Goal: Task Accomplishment & Management: Use online tool/utility

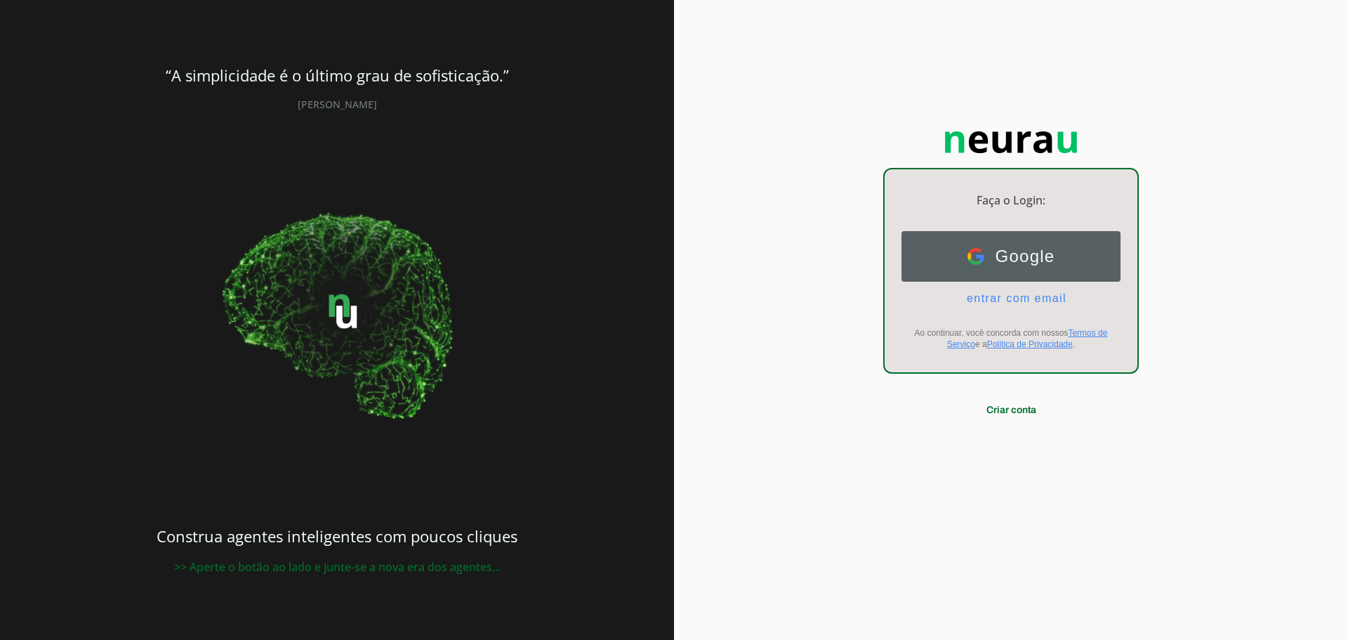
click at [981, 241] on button "Google Google" at bounding box center [1011, 256] width 219 height 51
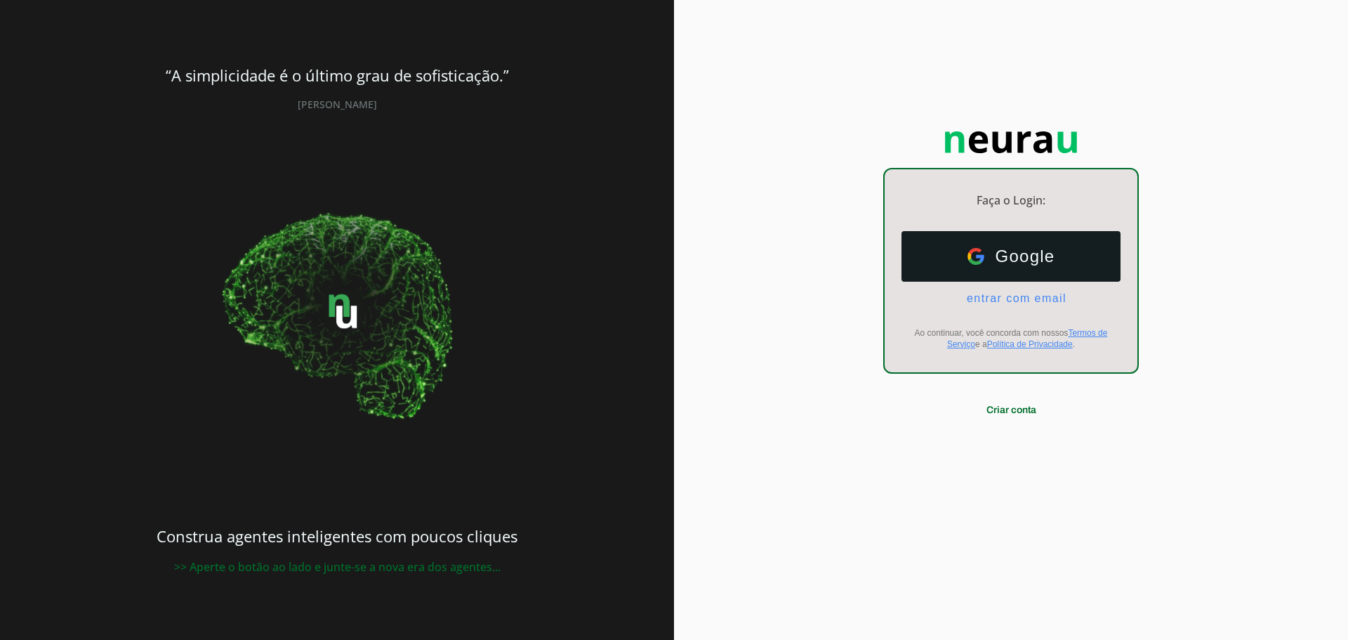
click at [980, 308] on div "Google Google entrar com email E-mail Ao continuar, você concorda com nossos Te…" at bounding box center [1011, 290] width 253 height 141
click at [983, 297] on span "entrar com email" at bounding box center [1011, 298] width 111 height 13
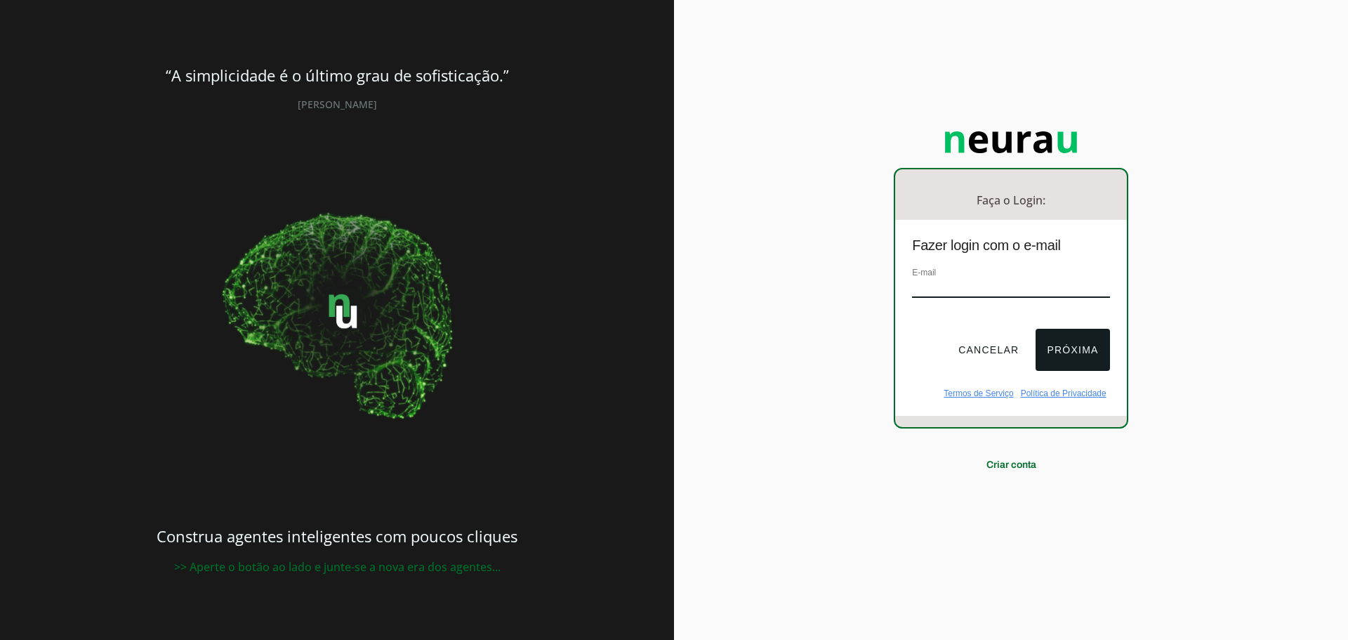
click at [932, 286] on input "email" at bounding box center [1010, 288] width 197 height 19
type input "atendimento"
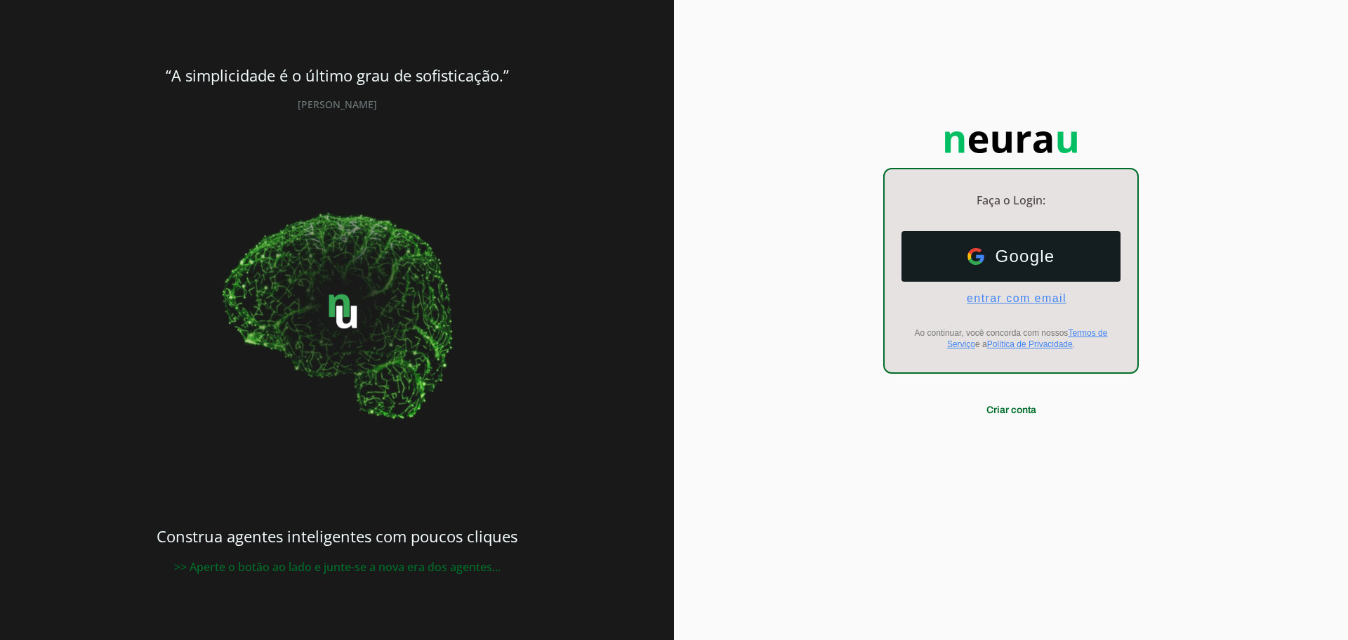
click at [1005, 296] on span "entrar com email" at bounding box center [1011, 298] width 111 height 13
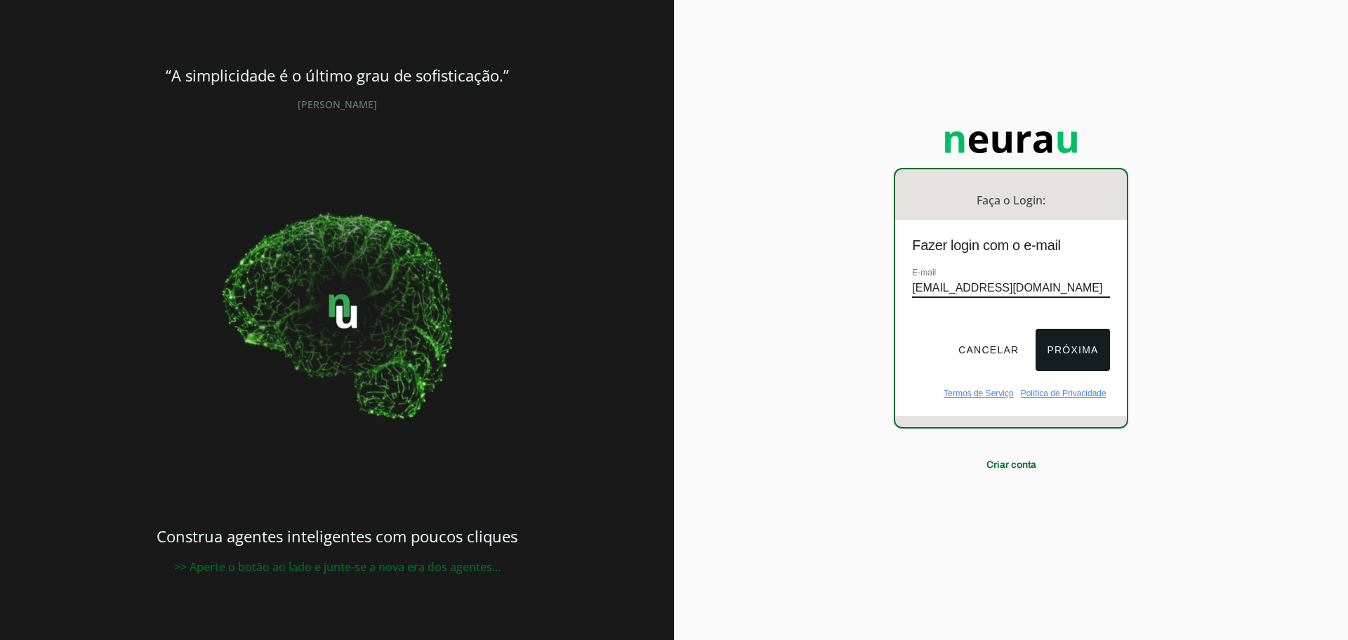
type input "[EMAIL_ADDRESS][DOMAIN_NAME]"
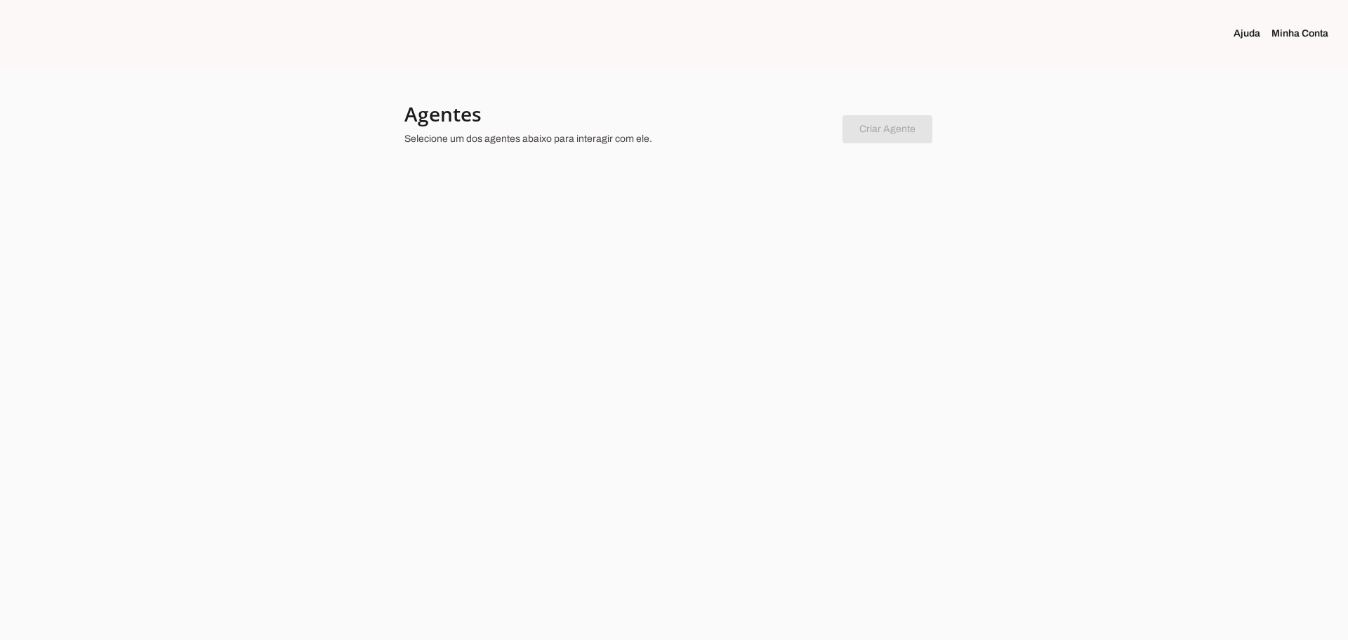
click at [589, 146] on div at bounding box center [617, 126] width 427 height 51
click at [485, 124] on h4 "Agentes" at bounding box center [617, 113] width 427 height 25
